Goal: Information Seeking & Learning: Learn about a topic

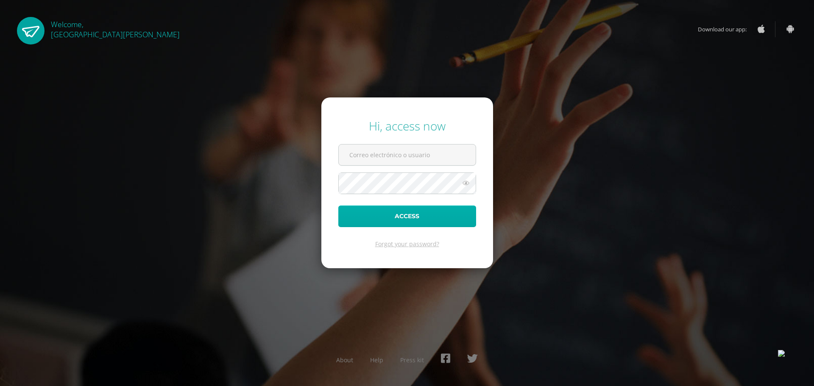
type input "c5501@bilinguesanjuan.edu.gt"
click at [387, 209] on button "Access" at bounding box center [407, 217] width 138 height 22
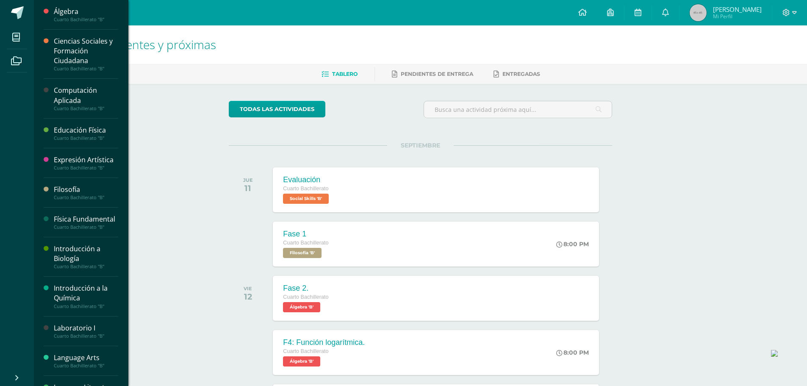
click at [71, 101] on div "Computación Aplicada" at bounding box center [86, 95] width 64 height 19
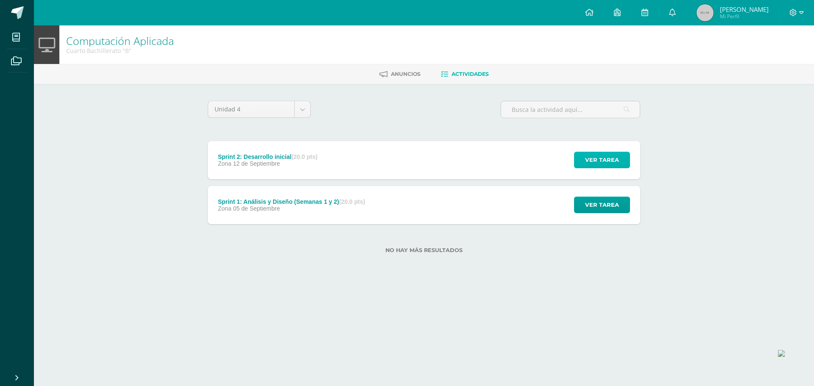
click at [596, 155] on span "Ver tarea" at bounding box center [602, 160] width 34 height 16
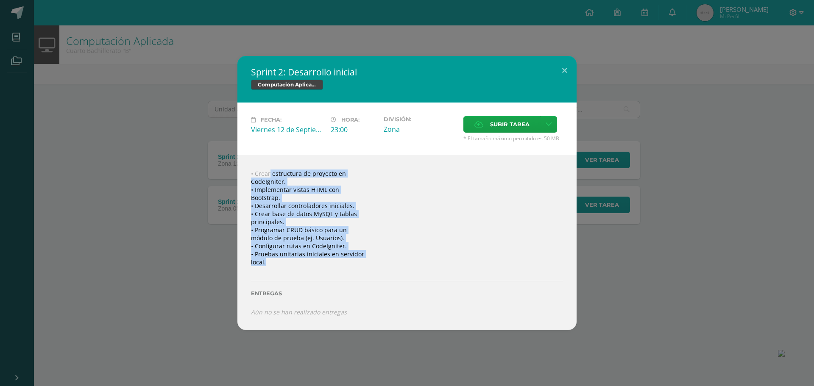
drag, startPoint x: 255, startPoint y: 164, endPoint x: 341, endPoint y: 273, distance: 138.7
click at [341, 273] on div "• Crear estructura de proyecto en CodeIgniter. • Implementar vistas HTML con Bo…" at bounding box center [406, 243] width 339 height 174
copy div "Crear estructura de proyecto en CodeIgniter. • Implementar vistas HTML con Boot…"
click at [294, 198] on div "• Crear estructura de proyecto en CodeIgniter. • Implementar vistas HTML con Bo…" at bounding box center [406, 243] width 339 height 174
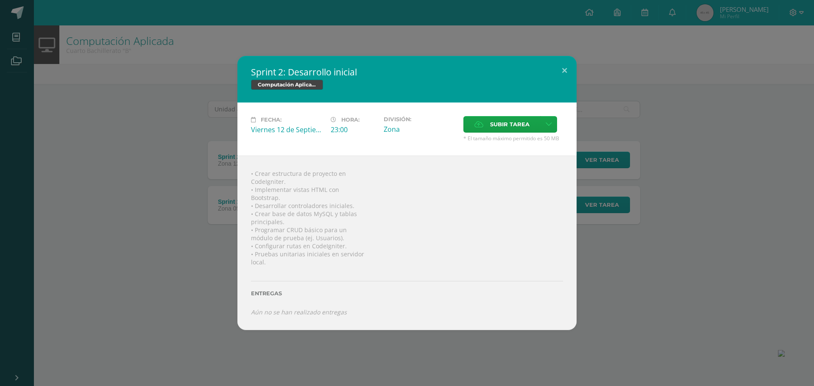
click at [204, 179] on div "Sprint 2: Desarrollo inicial Computación Aplicada Fecha: Viernes 12 de Septiemb…" at bounding box center [406, 193] width 807 height 274
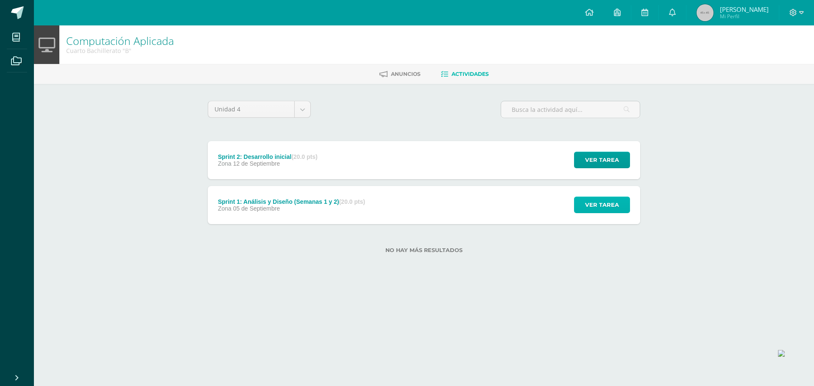
click at [587, 202] on span "Ver tarea" at bounding box center [602, 205] width 34 height 16
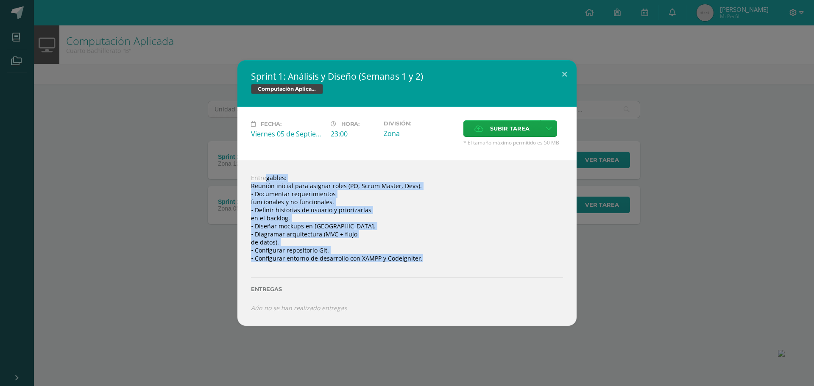
drag, startPoint x: 244, startPoint y: 178, endPoint x: 447, endPoint y: 261, distance: 219.1
click at [447, 261] on div "Entregables: Reunión inicial para asignar roles (PO, Scrum Master, Devs). • Doc…" at bounding box center [406, 243] width 339 height 166
copy div "Entregables: Reunión inicial para asignar roles (PO, Scrum Master, Devs). • Doc…"
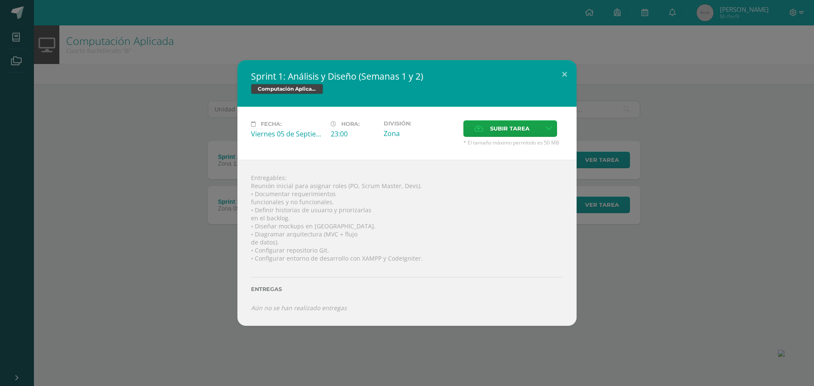
click at [612, 272] on div "Sprint 1: Análisis y Diseño (Semanas 1 y 2) Computación Aplicada Fecha: Viernes…" at bounding box center [406, 193] width 807 height 266
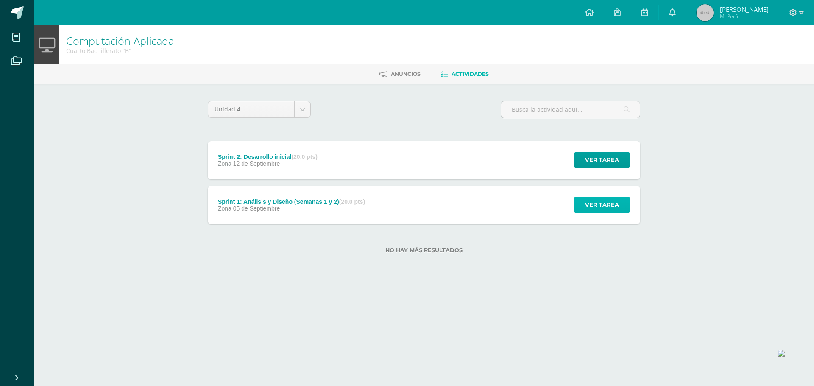
click at [598, 211] on span "Ver tarea" at bounding box center [602, 205] width 34 height 16
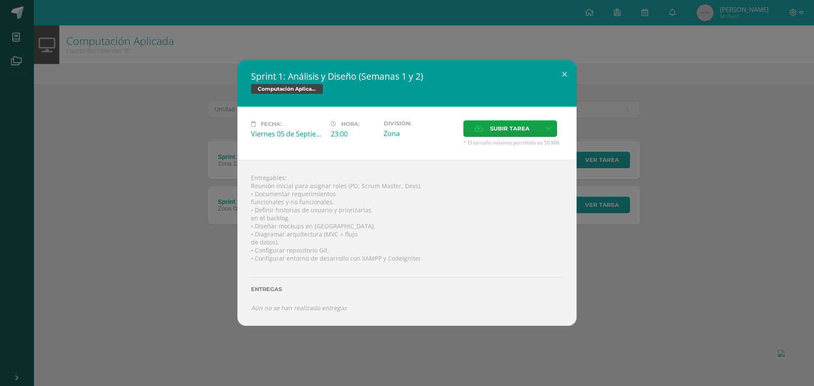
drag, startPoint x: 596, startPoint y: 231, endPoint x: 590, endPoint y: 208, distance: 23.2
click at [596, 231] on div "Sprint 1: Análisis y Diseño (Semanas 1 y 2) Computación Aplicada Fecha: Viernes…" at bounding box center [406, 193] width 807 height 266
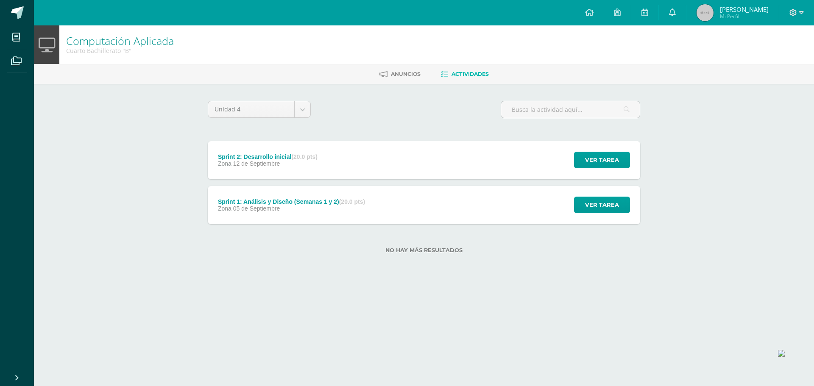
click at [573, 158] on div "Ver tarea" at bounding box center [600, 160] width 79 height 38
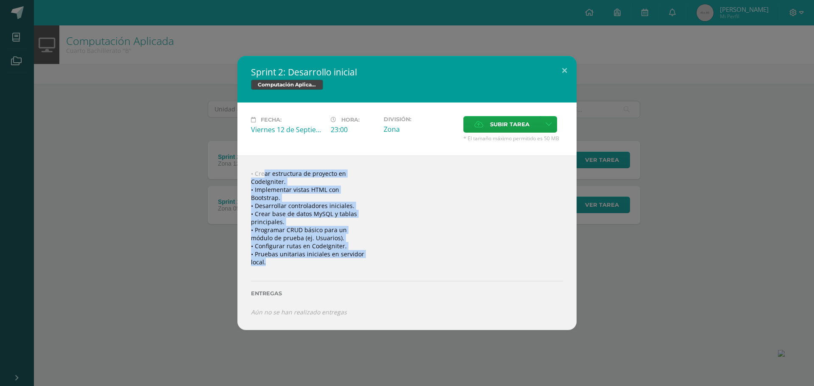
drag, startPoint x: 252, startPoint y: 169, endPoint x: 321, endPoint y: 270, distance: 121.9
click at [321, 270] on div "• Crear estructura de proyecto en CodeIgniter. • Implementar vistas HTML con Bo…" at bounding box center [406, 243] width 339 height 174
copy div "• Crear estructura de proyecto en CodeIgniter. • Implementar vistas HTML con Bo…"
click at [387, 202] on div "• Crear estructura de proyecto en CodeIgniter. • Implementar vistas HTML con Bo…" at bounding box center [406, 243] width 339 height 174
